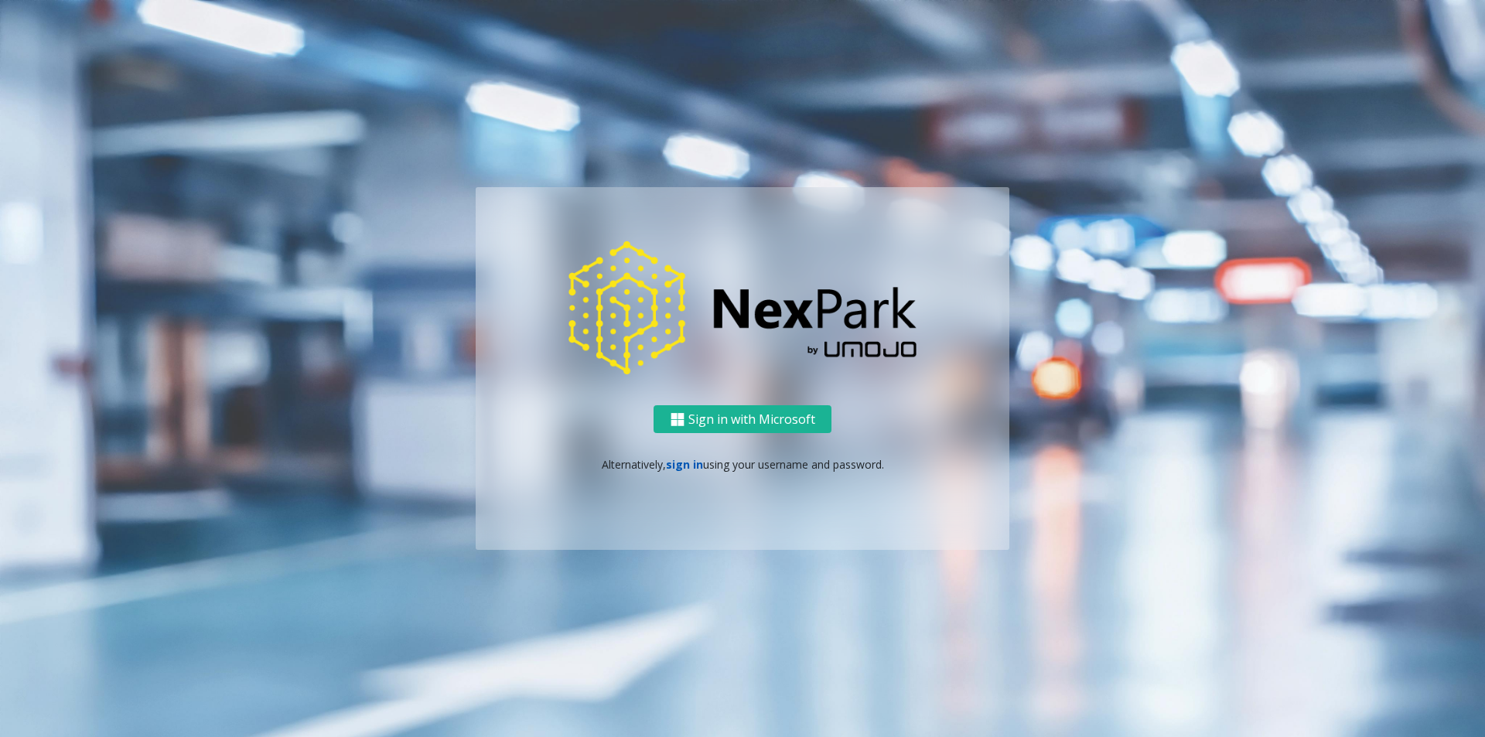
click at [678, 461] on link "sign in" at bounding box center [684, 464] width 37 height 15
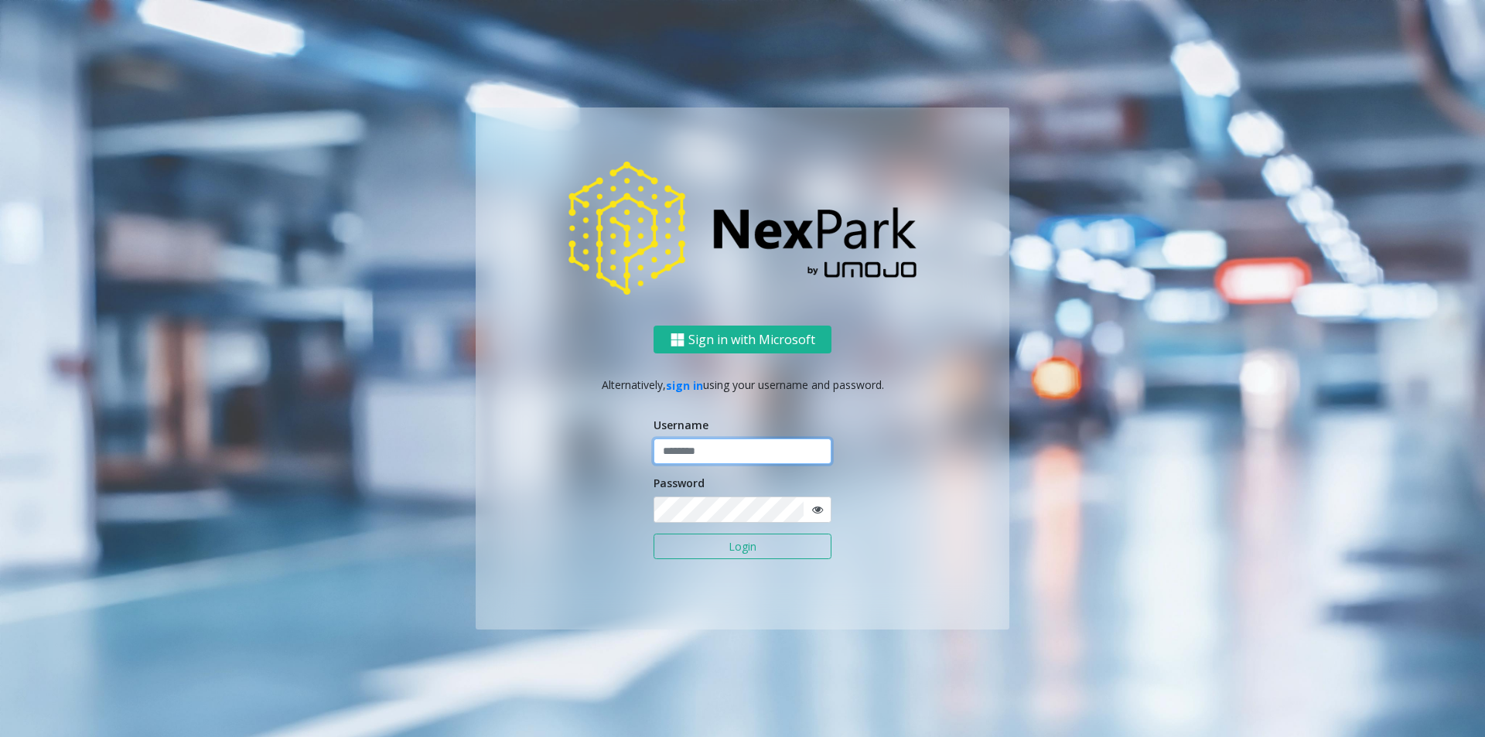
click at [693, 450] on input "text" at bounding box center [743, 452] width 178 height 26
type input "********"
click at [828, 551] on button "Login" at bounding box center [743, 547] width 178 height 26
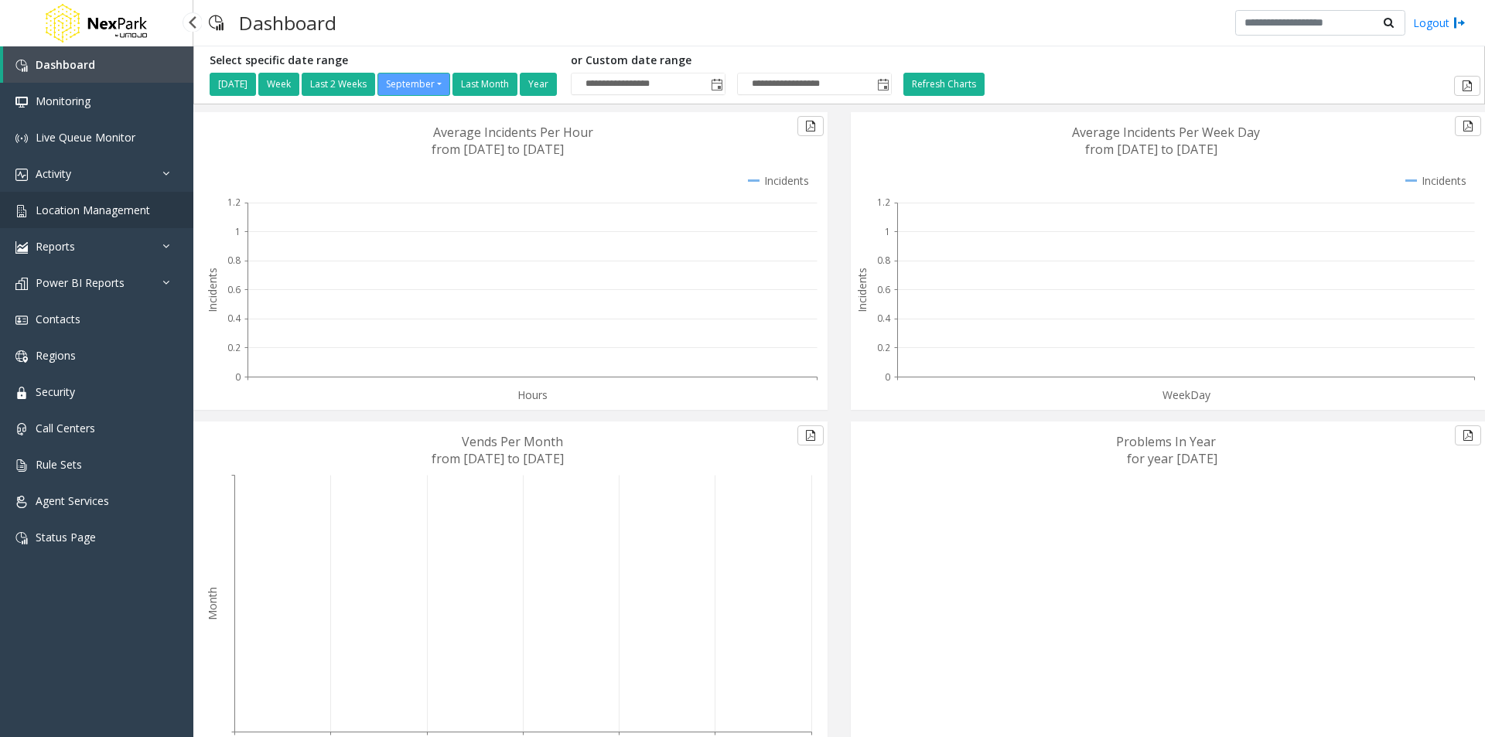
click at [123, 209] on span "Location Management" at bounding box center [93, 210] width 115 height 15
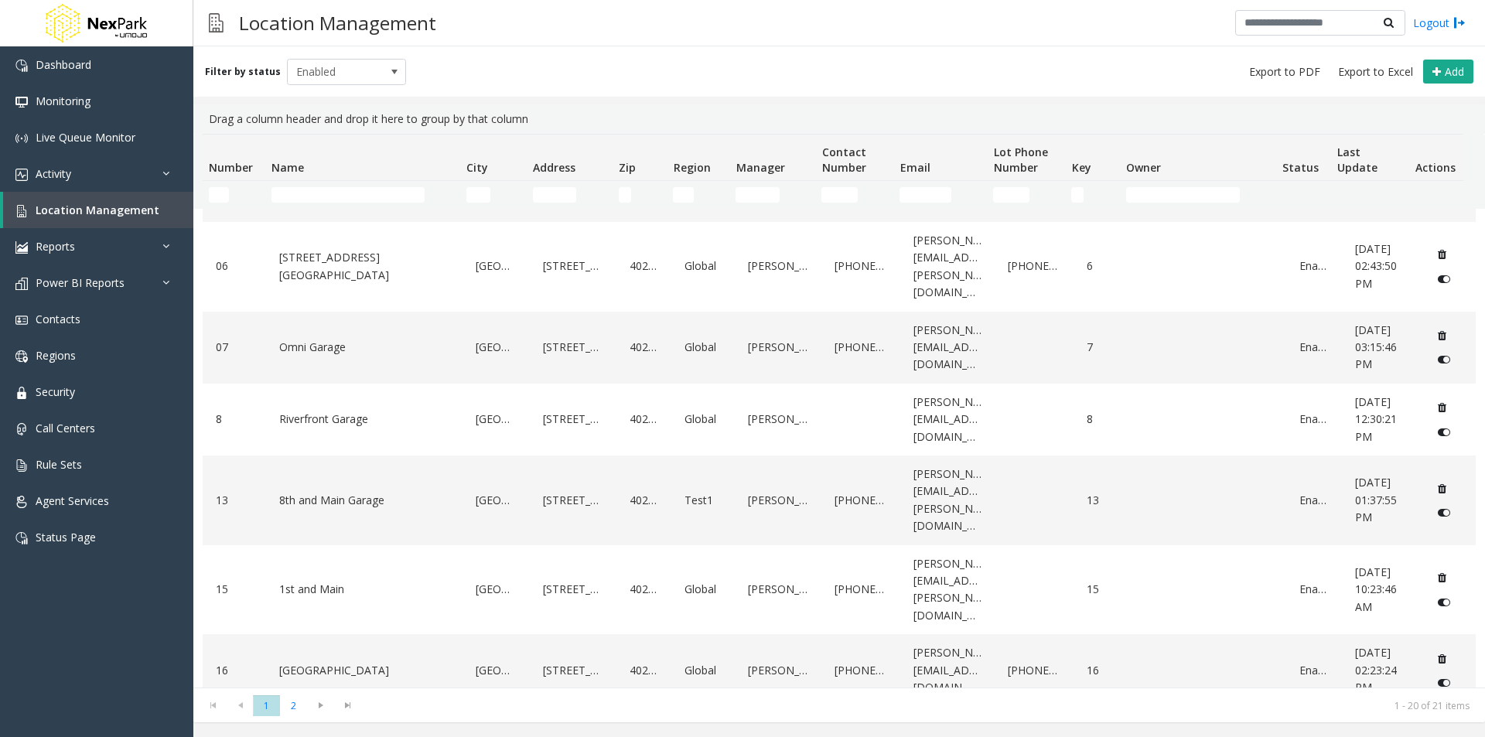
scroll to position [619, 0]
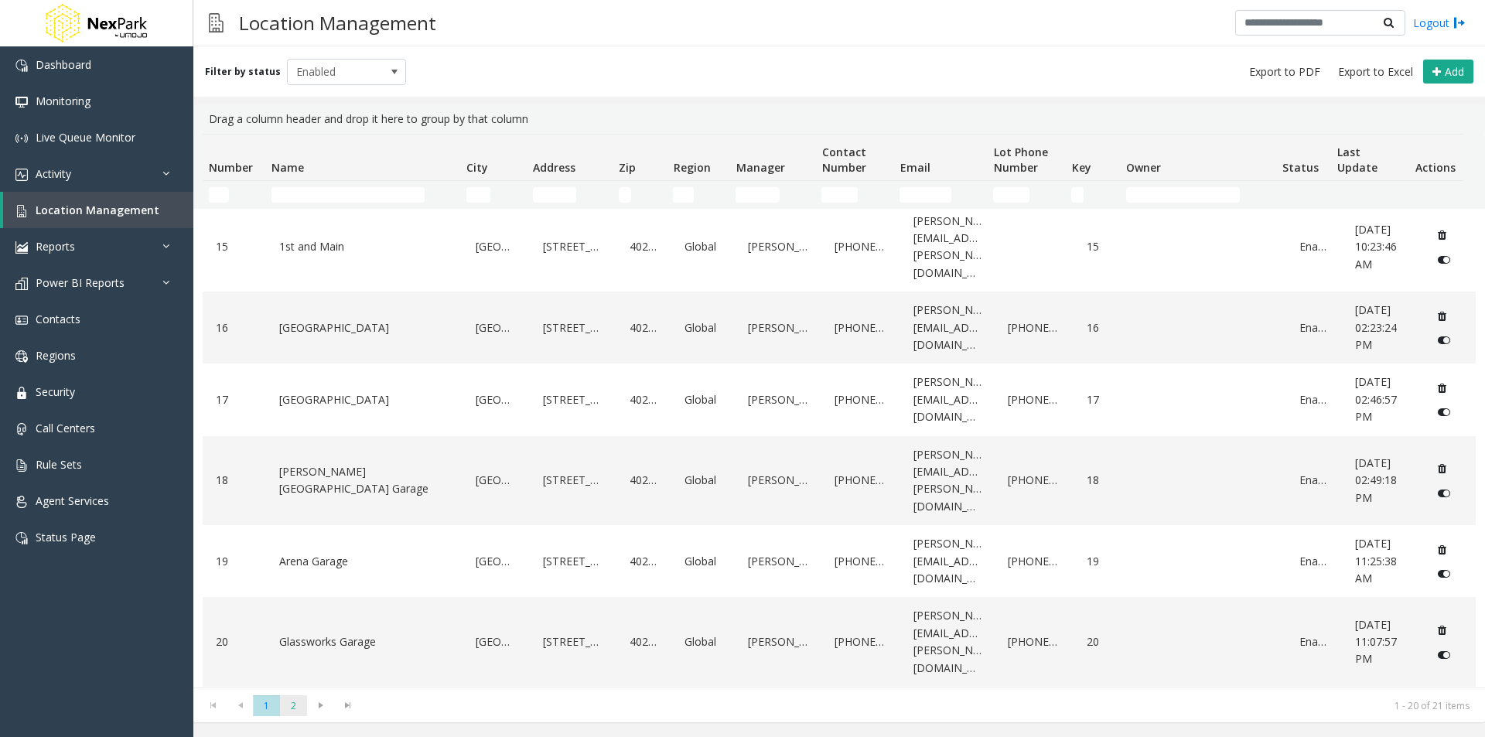
click at [302, 711] on span "2" at bounding box center [293, 706] width 27 height 21
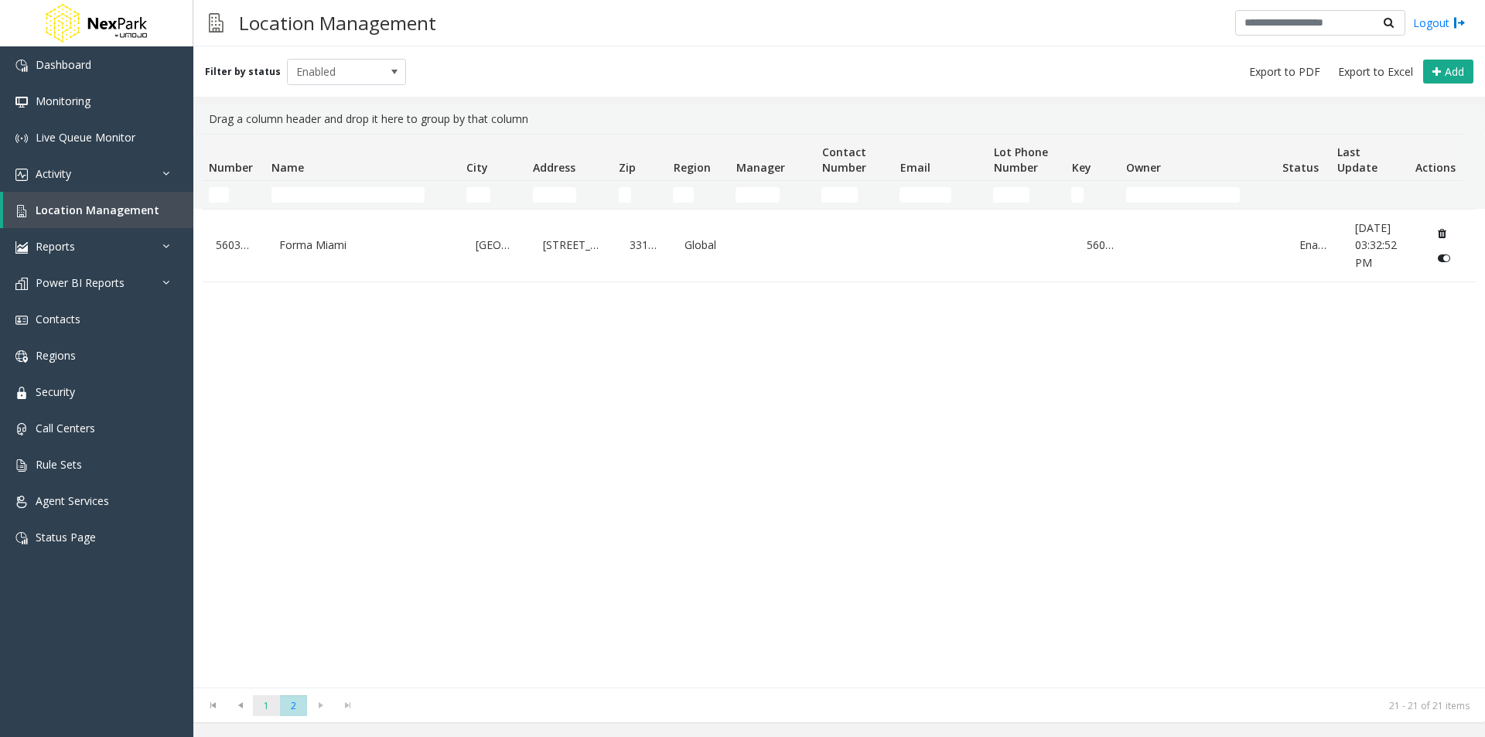
click at [270, 712] on span "1" at bounding box center [266, 706] width 27 height 21
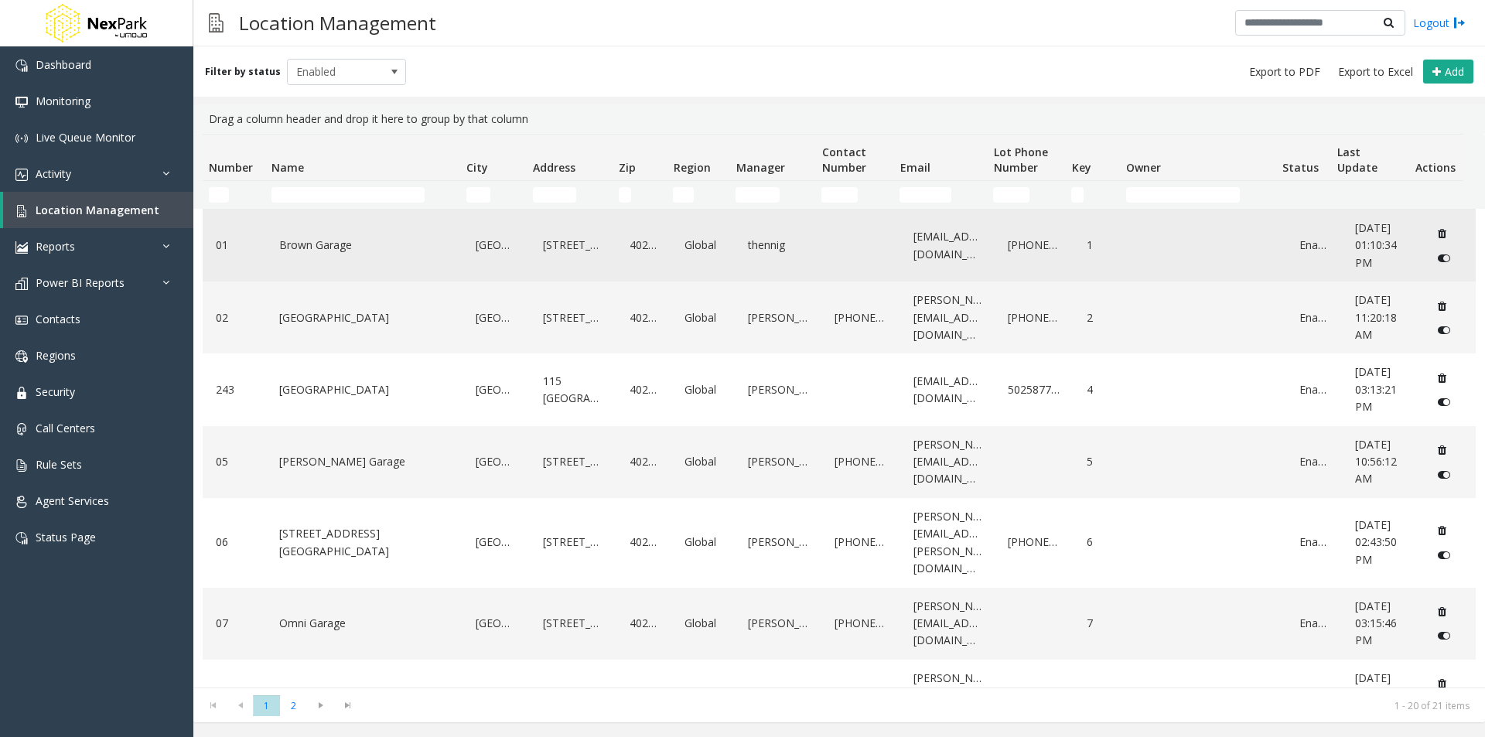
click at [345, 238] on link "Brown Garage" at bounding box center [364, 245] width 179 height 25
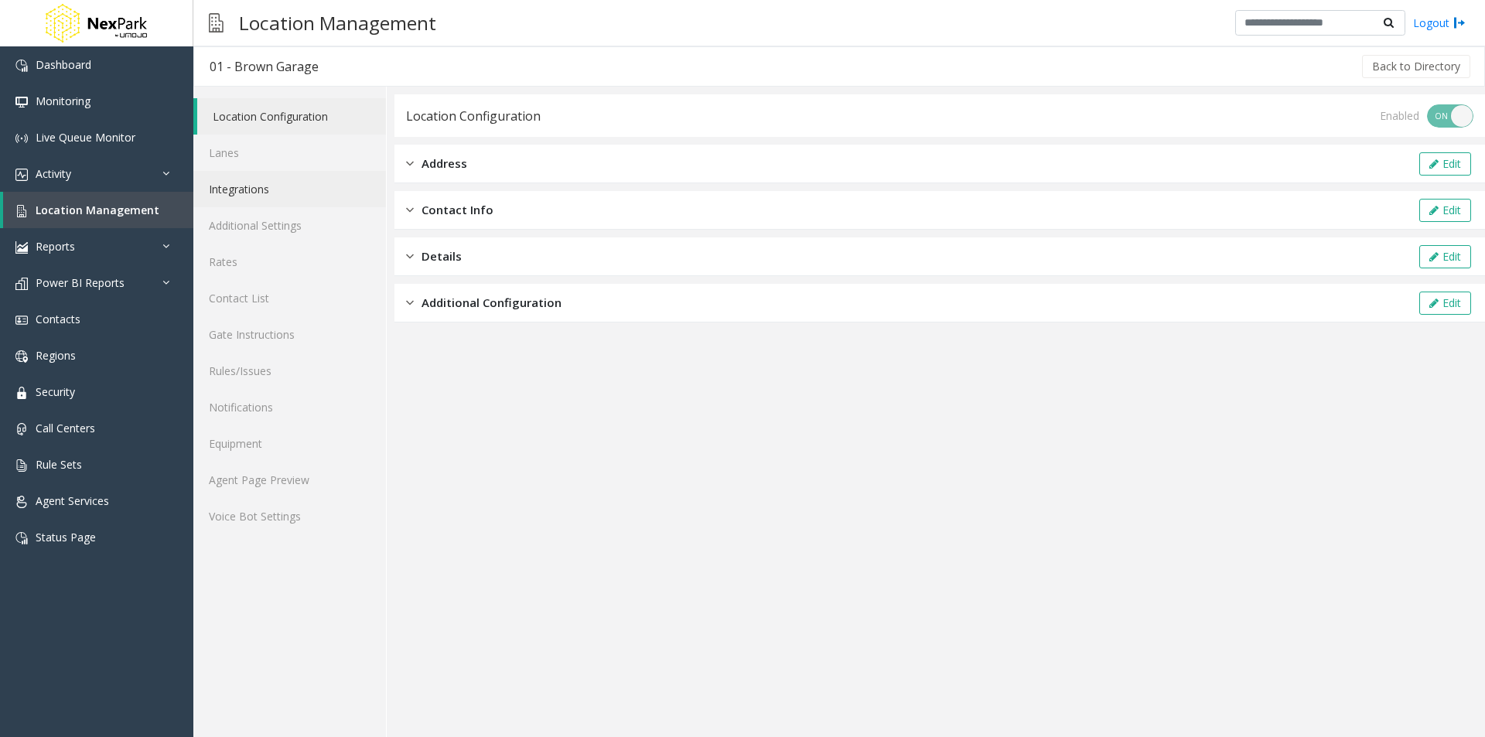
click at [241, 192] on link "Integrations" at bounding box center [289, 189] width 193 height 36
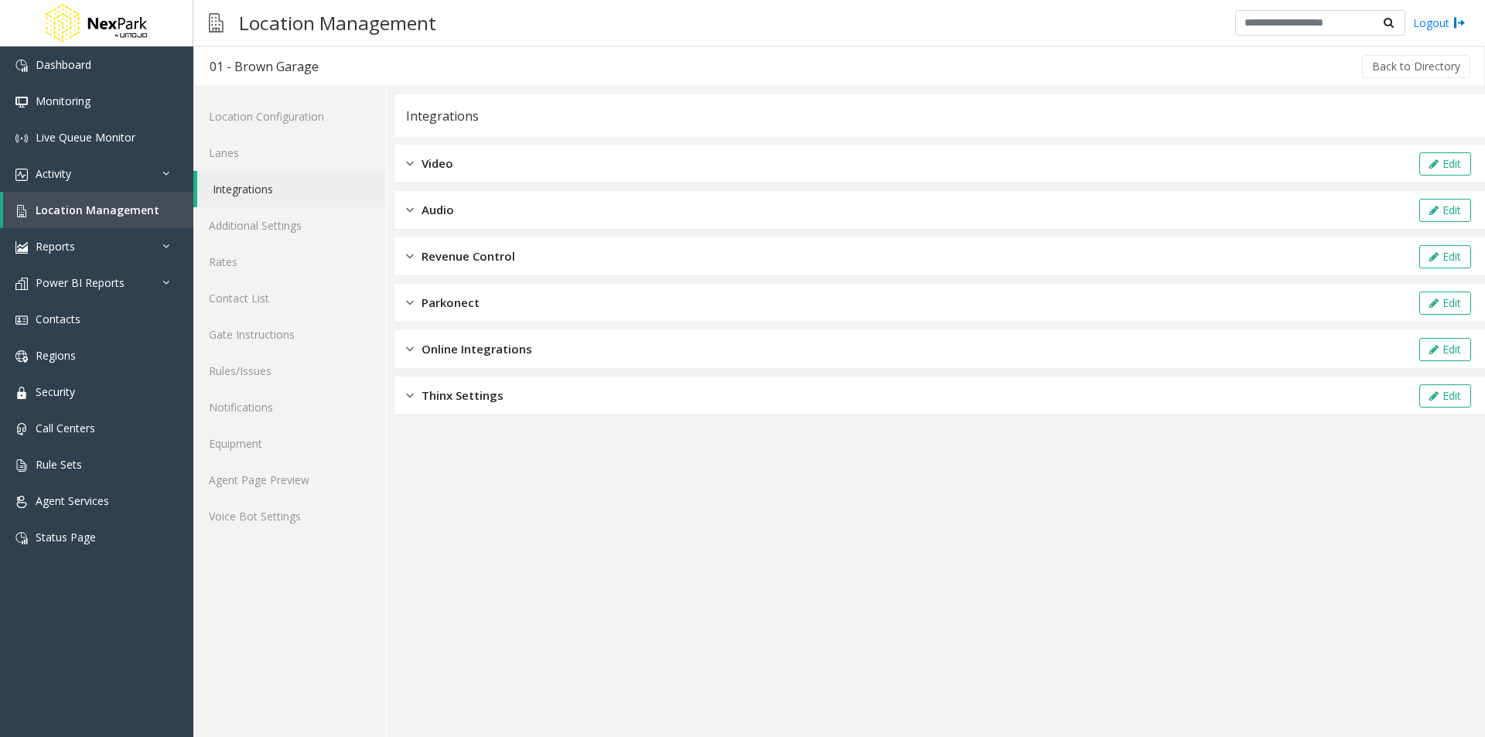
click at [476, 345] on span "Online Integrations" at bounding box center [477, 349] width 111 height 18
click at [433, 356] on span "Online Integrations" at bounding box center [477, 349] width 111 height 18
